Goal: Task Accomplishment & Management: Manage account settings

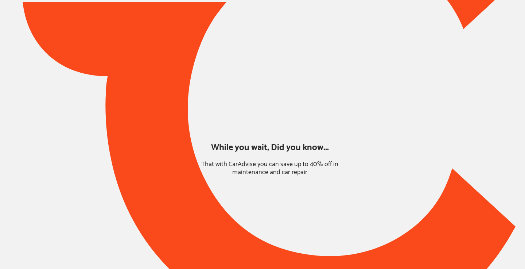
type input "*****"
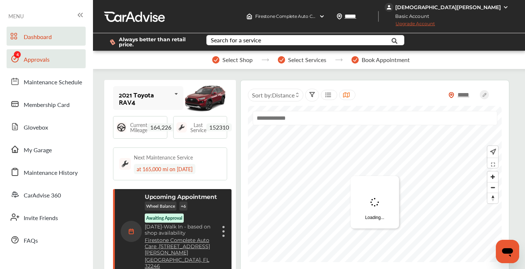
click at [63, 58] on link "Approvals" at bounding box center [46, 58] width 79 height 19
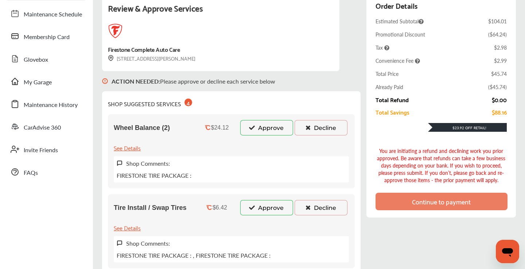
scroll to position [74, 0]
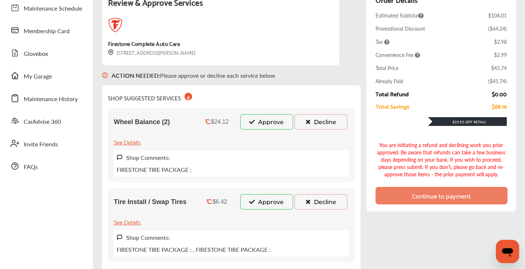
click at [315, 121] on button "Decline" at bounding box center [321, 121] width 53 height 15
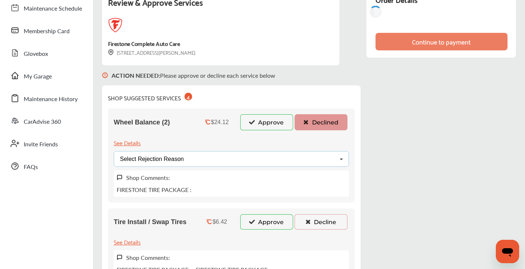
click at [227, 158] on div "Select Rejection Reason Price Not Required More Info Needed Other" at bounding box center [231, 159] width 235 height 16
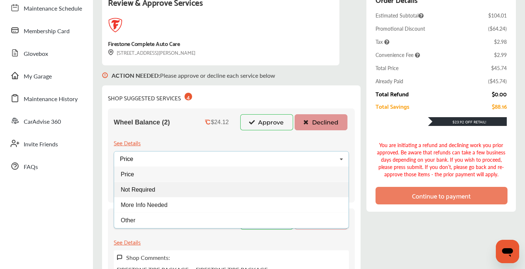
click at [151, 189] on span "Not Required" at bounding box center [138, 189] width 34 height 6
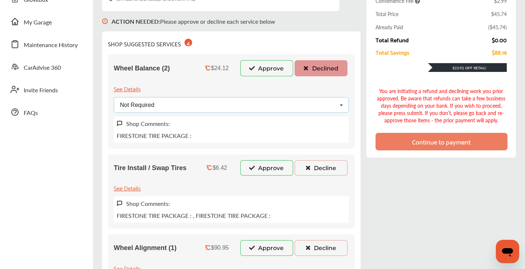
scroll to position [135, 0]
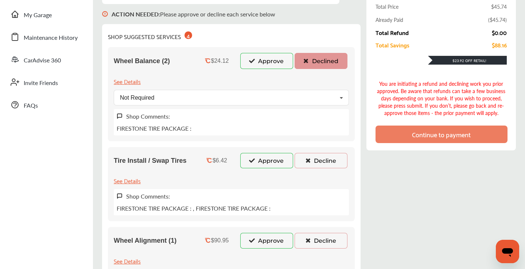
click at [320, 164] on button "Decline" at bounding box center [321, 160] width 53 height 15
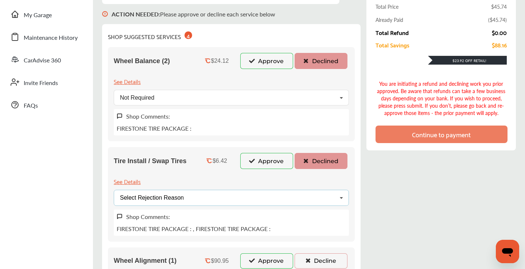
click at [237, 198] on div "Select Rejection Reason Price Not Required More Info Needed Other" at bounding box center [231, 198] width 235 height 16
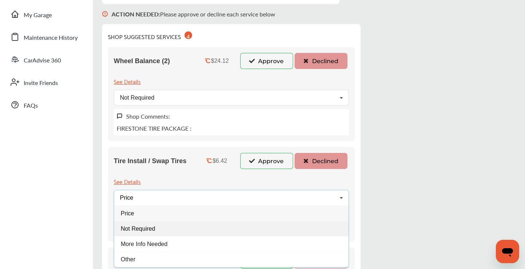
click at [154, 227] on span "Not Required" at bounding box center [138, 228] width 34 height 6
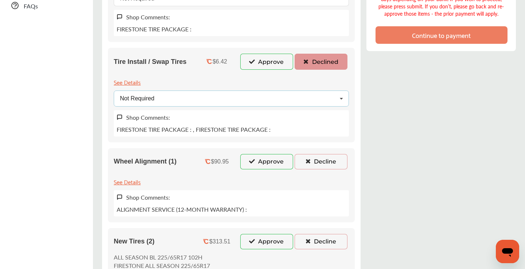
scroll to position [237, 0]
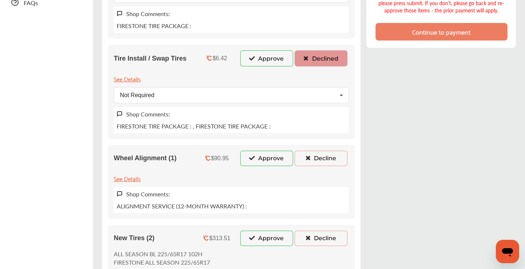
click at [314, 158] on button "Decline" at bounding box center [321, 158] width 53 height 15
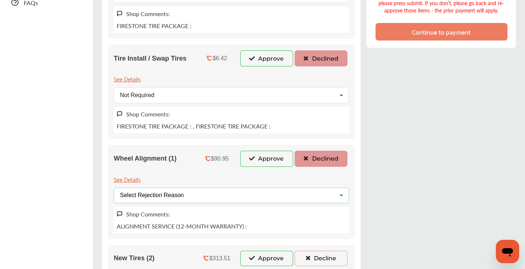
click at [229, 197] on div "Select Rejection Reason Price Not Required More Info Needed Other" at bounding box center [231, 195] width 235 height 16
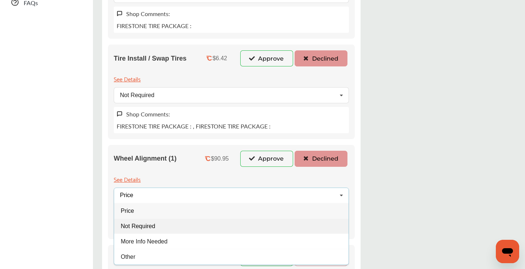
click at [155, 224] on span "Not Required" at bounding box center [138, 225] width 34 height 6
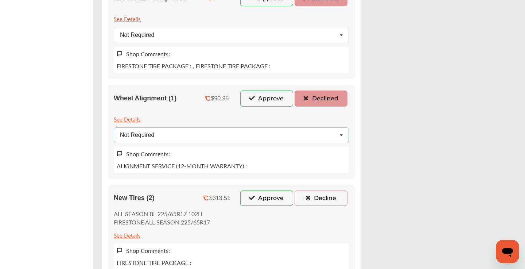
scroll to position [300, 0]
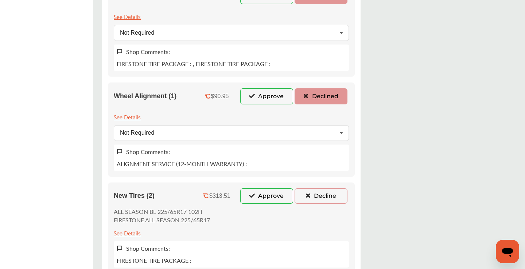
click at [304, 196] on button "Decline" at bounding box center [321, 195] width 53 height 15
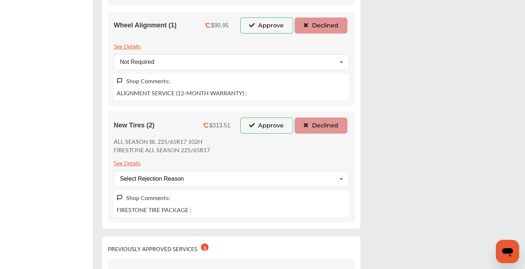
scroll to position [378, 0]
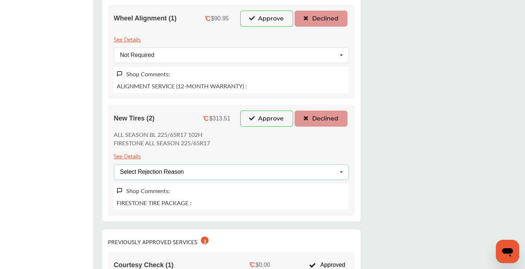
click at [212, 171] on div "Select Rejection Reason Price Not Required More Info Needed Other" at bounding box center [231, 172] width 235 height 16
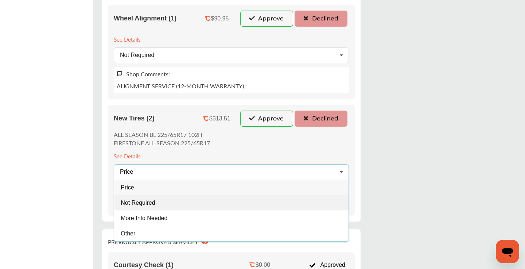
click at [158, 203] on div "Not Required" at bounding box center [231, 202] width 235 height 15
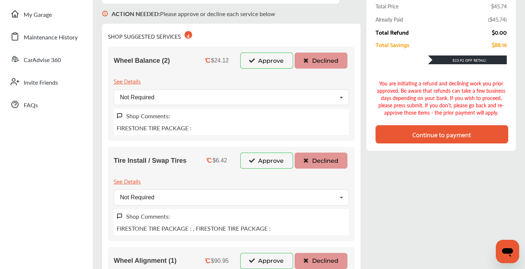
scroll to position [107, 0]
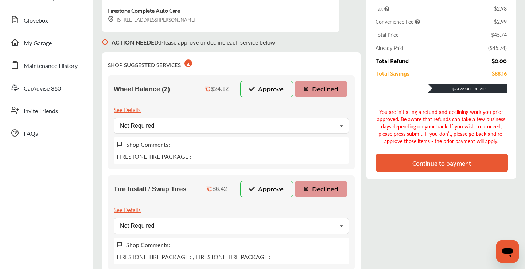
click at [414, 160] on div "Continue to payment" at bounding box center [442, 162] width 59 height 7
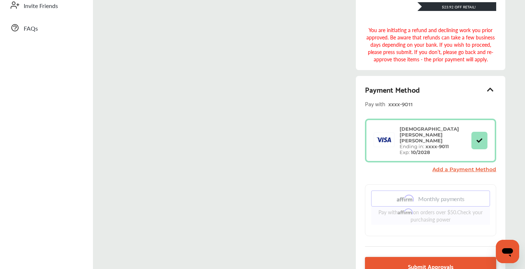
scroll to position [253, 0]
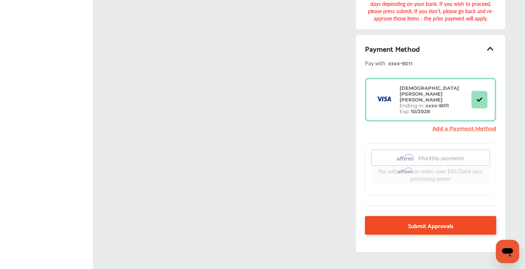
click at [376, 216] on link "Submit Approvals" at bounding box center [430, 225] width 131 height 19
